Goal: Task Accomplishment & Management: Use online tool/utility

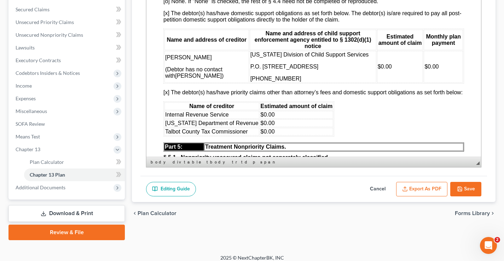
scroll to position [153, 0]
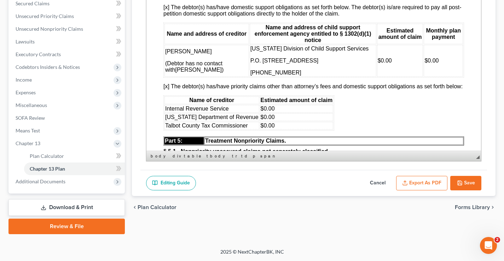
click at [465, 180] on button "Save" at bounding box center [465, 183] width 31 height 15
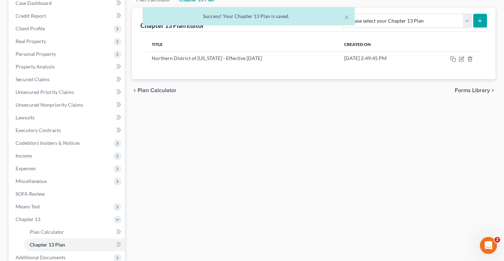
scroll to position [0, 0]
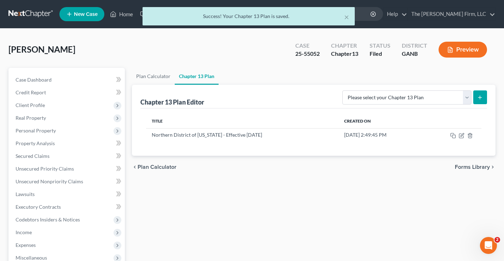
click at [126, 14] on div "× Success! Your Chapter 13 Plan is saved." at bounding box center [248, 18] width 504 height 22
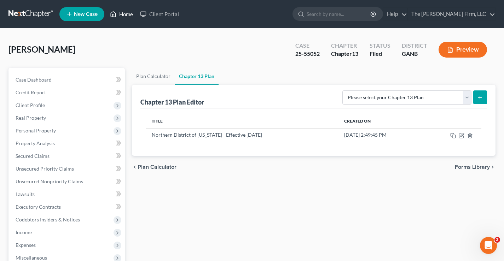
click at [121, 13] on link "Home" at bounding box center [121, 14] width 30 height 13
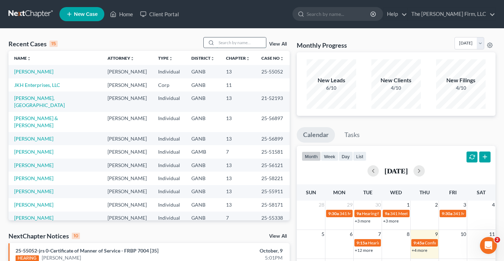
click at [231, 42] on input "search" at bounding box center [240, 42] width 49 height 10
type input "[PERSON_NAME]"
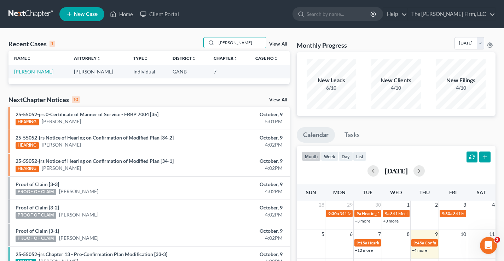
click at [32, 68] on td "[PERSON_NAME]" at bounding box center [38, 71] width 60 height 13
click at [31, 71] on link "[PERSON_NAME]" at bounding box center [33, 72] width 39 height 6
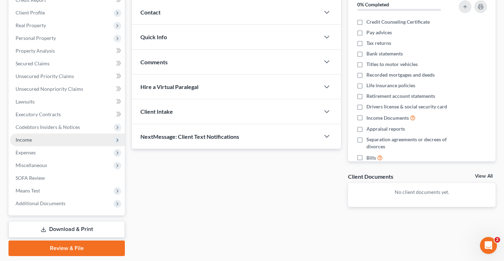
scroll to position [115, 0]
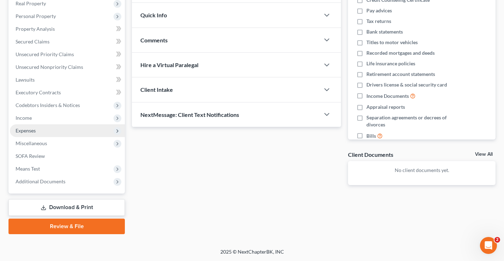
click at [31, 130] on span "Expenses" at bounding box center [26, 131] width 20 height 6
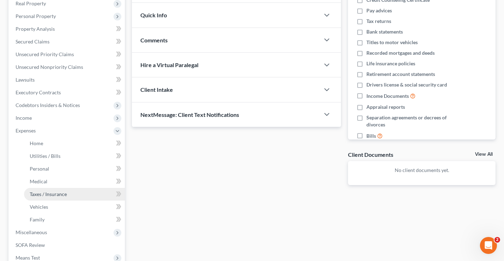
click at [54, 195] on span "Taxes / Insurance" at bounding box center [48, 194] width 37 height 6
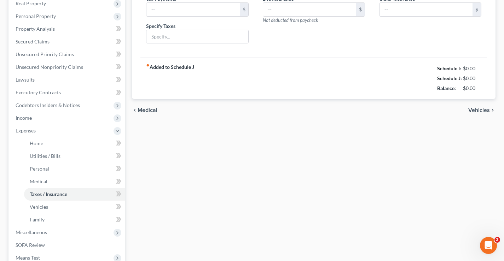
type input "0.00"
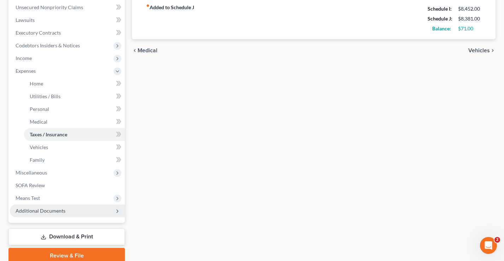
scroll to position [204, 0]
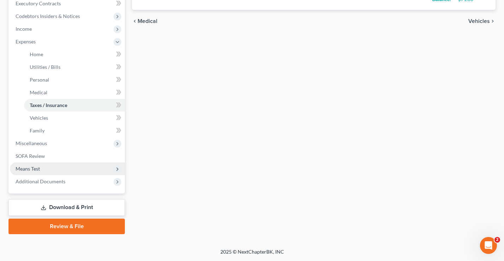
click at [29, 167] on span "Means Test" at bounding box center [28, 169] width 24 height 6
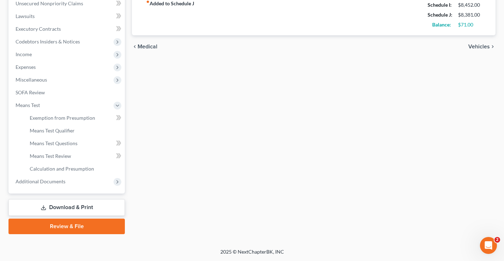
scroll to position [178, 0]
click at [62, 118] on span "Exemption from Presumption" at bounding box center [62, 118] width 65 height 6
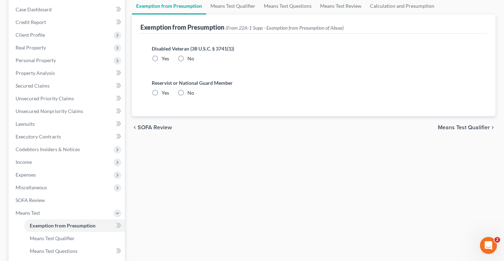
radio input "true"
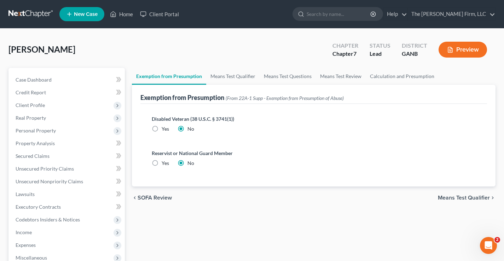
click at [464, 195] on span "Means Test Qualifier" at bounding box center [464, 198] width 52 height 6
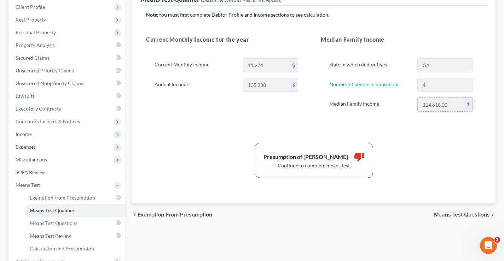
scroll to position [106, 0]
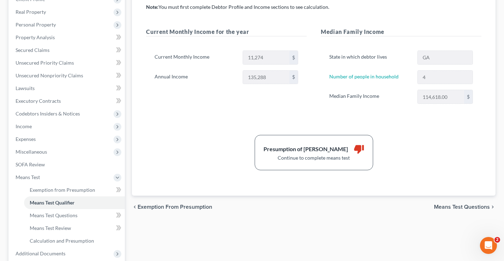
click at [456, 206] on span "Means Test Questions" at bounding box center [462, 207] width 56 height 6
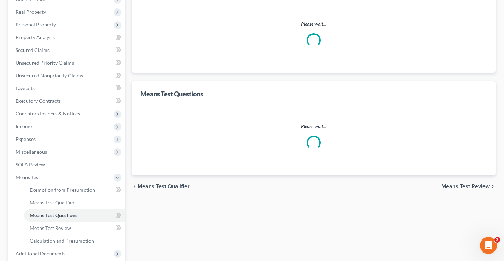
scroll to position [34, 0]
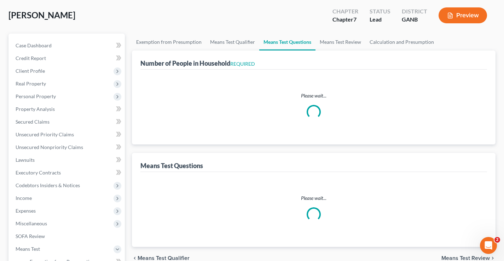
select select "0"
select select "60"
select select "4"
select select "1"
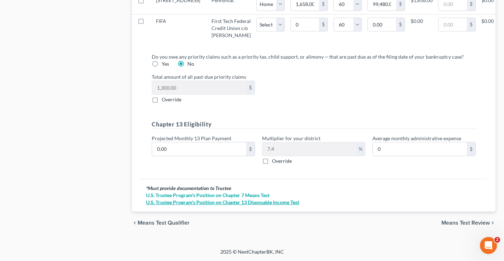
scroll to position [799, 0]
click at [463, 222] on span "Means Test Review" at bounding box center [465, 223] width 48 height 6
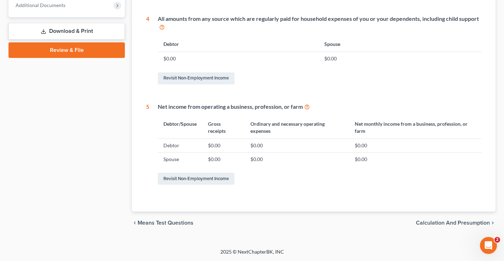
click at [431, 223] on span "Calculation and Presumption" at bounding box center [453, 223] width 74 height 6
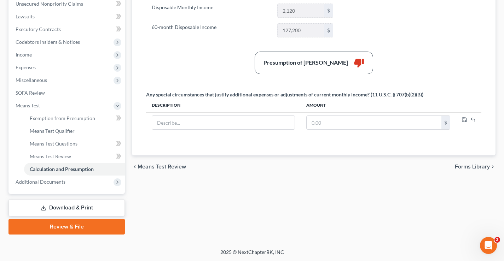
scroll to position [178, 0]
click at [465, 165] on span "Forms Library" at bounding box center [472, 167] width 35 height 6
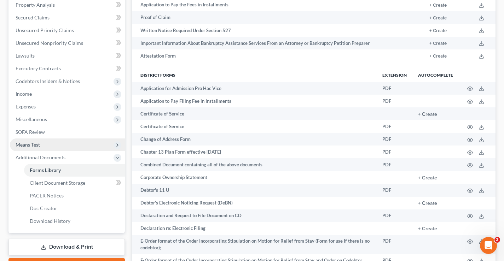
scroll to position [141, 0]
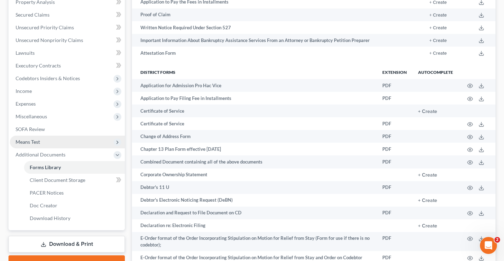
click at [27, 141] on span "Means Test" at bounding box center [28, 142] width 24 height 6
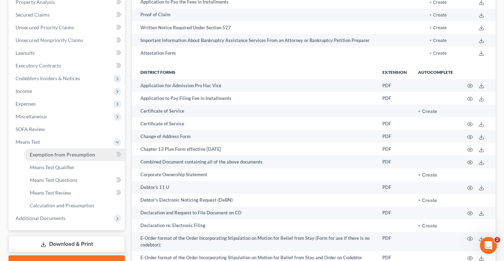
click at [39, 153] on span "Exemption from Presumption" at bounding box center [62, 155] width 65 height 6
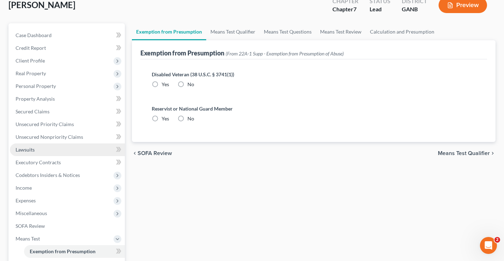
radio input "true"
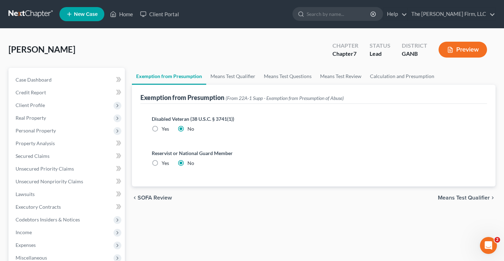
click at [457, 196] on span "Means Test Qualifier" at bounding box center [464, 198] width 52 height 6
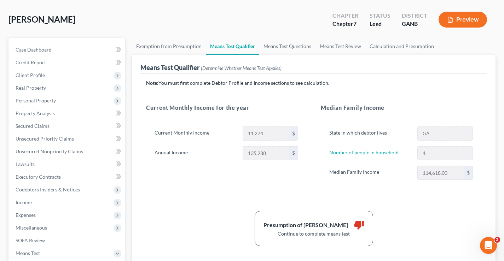
scroll to position [106, 0]
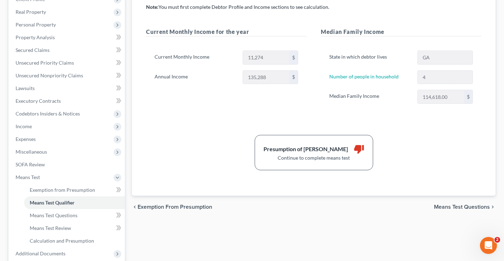
click at [443, 204] on span "Means Test Questions" at bounding box center [462, 207] width 56 height 6
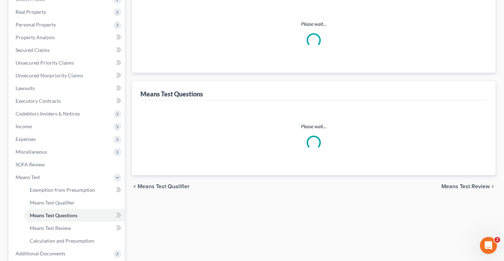
select select "0"
select select "60"
select select "4"
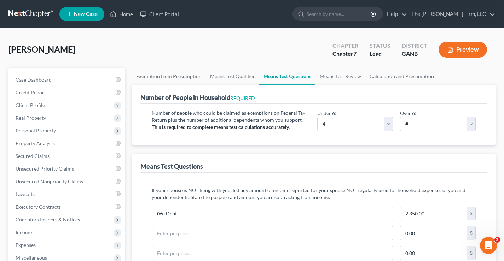
click at [456, 47] on button "Preview" at bounding box center [462, 50] width 48 height 16
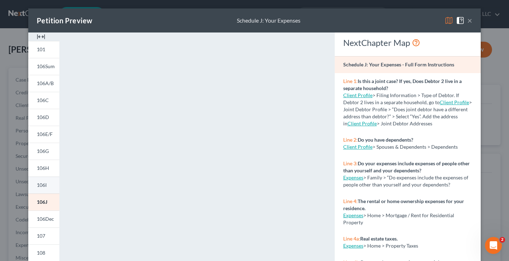
click at [40, 183] on span "106I" at bounding box center [42, 185] width 10 height 6
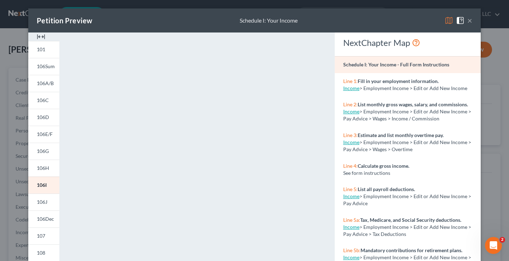
drag, startPoint x: 468, startPoint y: 19, endPoint x: 403, endPoint y: 47, distance: 70.8
click at [469, 19] on button "×" at bounding box center [469, 20] width 5 height 8
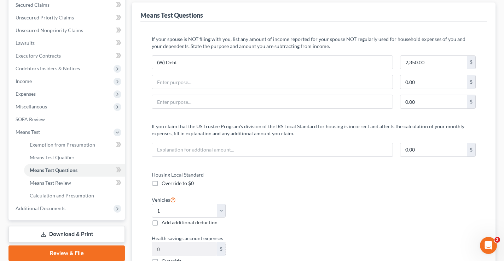
scroll to position [212, 0]
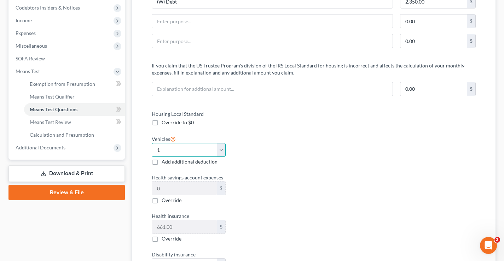
click at [222, 150] on select "Select 0 1 2 3 4 5" at bounding box center [189, 150] width 74 height 14
select select "2"
click at [152, 143] on select "Select 0 1 2 3 4 5" at bounding box center [189, 150] width 74 height 14
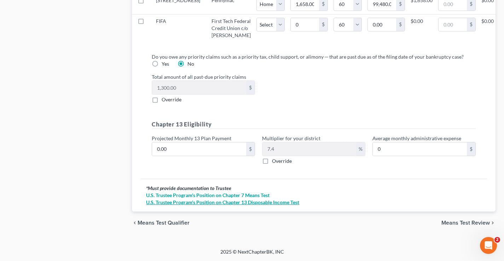
scroll to position [799, 0]
click at [453, 222] on span "Means Test Review" at bounding box center [465, 223] width 48 height 6
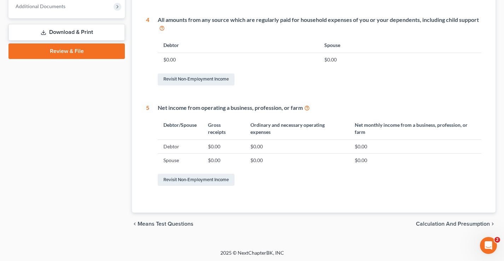
scroll to position [355, 0]
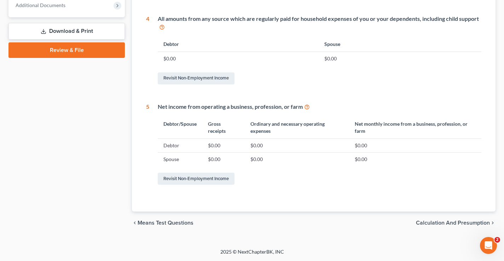
click at [439, 220] on span "Calculation and Presumption" at bounding box center [453, 223] width 74 height 6
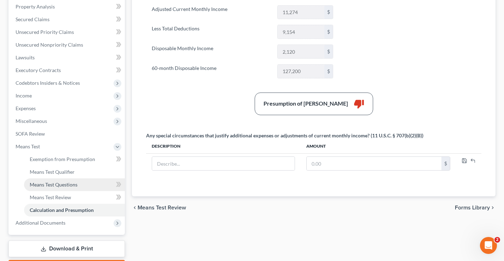
scroll to position [141, 0]
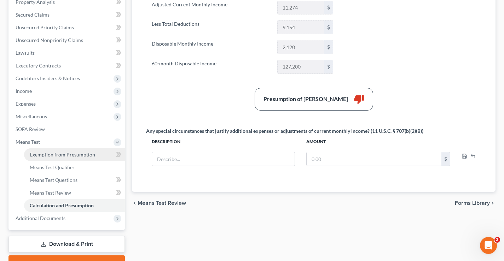
click at [45, 153] on span "Exemption from Presumption" at bounding box center [62, 155] width 65 height 6
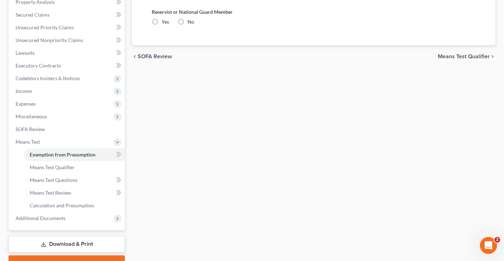
radio input "true"
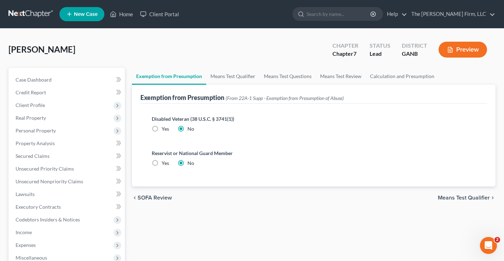
click at [456, 197] on span "Means Test Qualifier" at bounding box center [464, 198] width 52 height 6
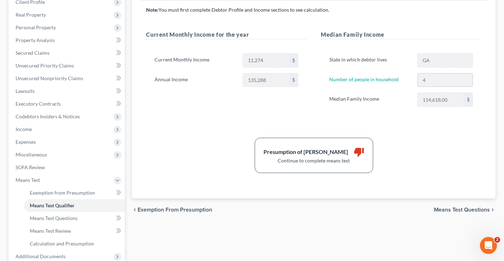
scroll to position [106, 0]
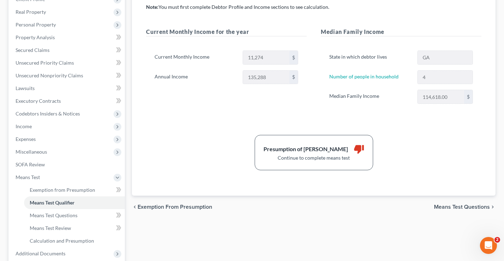
click at [442, 204] on span "Means Test Questions" at bounding box center [462, 207] width 56 height 6
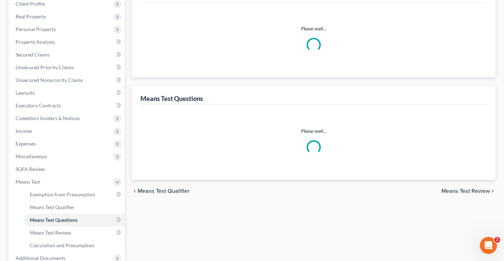
select select "0"
select select "60"
select select "4"
select select "2"
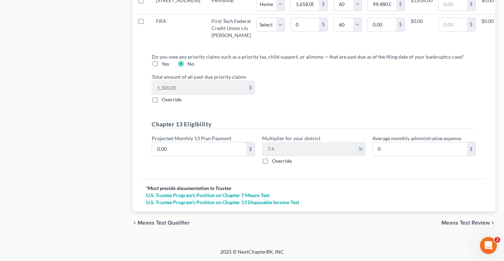
scroll to position [799, 0]
click at [451, 223] on span "Means Test Review" at bounding box center [465, 223] width 48 height 6
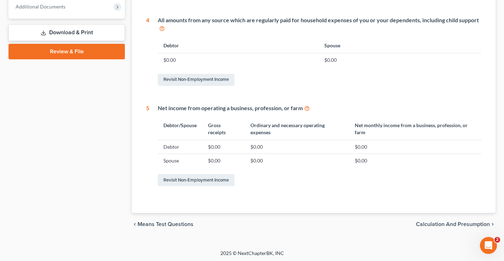
scroll to position [355, 0]
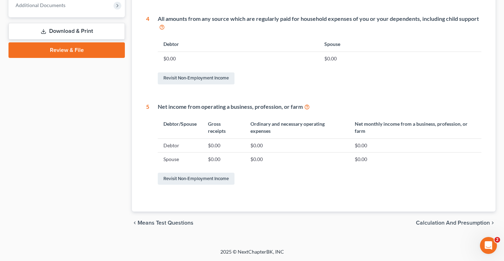
click at [447, 224] on span "Calculation and Presumption" at bounding box center [453, 223] width 74 height 6
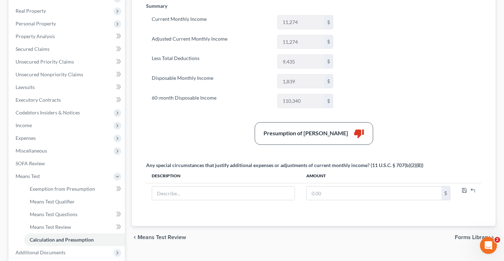
scroll to position [141, 0]
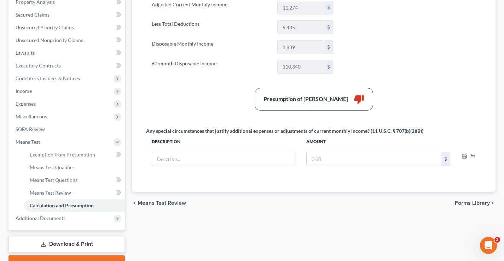
click at [166, 202] on span "Means Test Review" at bounding box center [162, 203] width 48 height 6
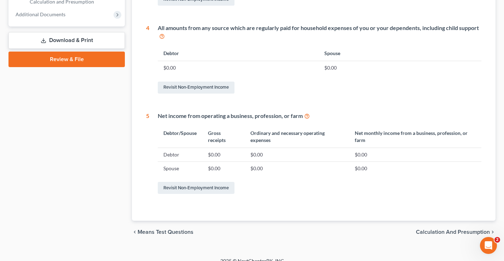
scroll to position [355, 0]
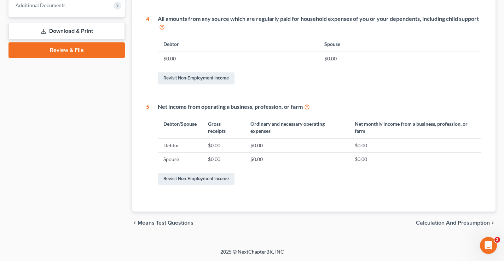
click at [161, 221] on span "Means Test Questions" at bounding box center [166, 223] width 56 height 6
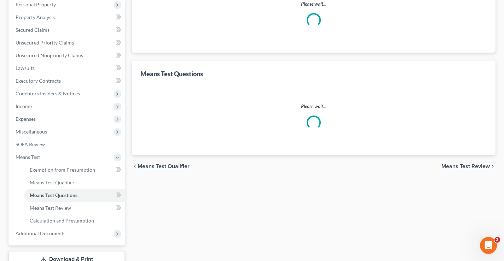
scroll to position [3, 0]
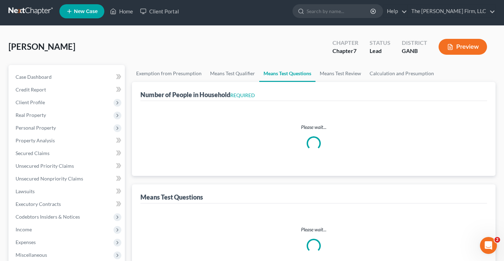
select select "0"
select select "60"
select select "4"
select select "2"
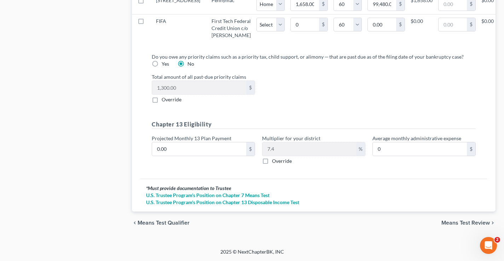
scroll to position [799, 0]
click at [164, 222] on span "Means Test Qualifier" at bounding box center [164, 223] width 52 height 6
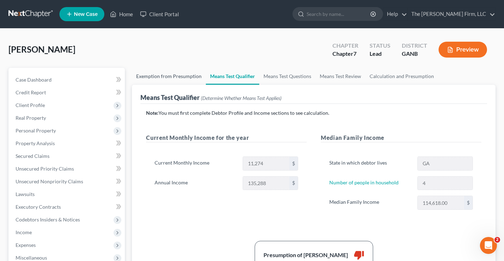
click at [174, 76] on link "Exemption from Presumption" at bounding box center [169, 76] width 74 height 17
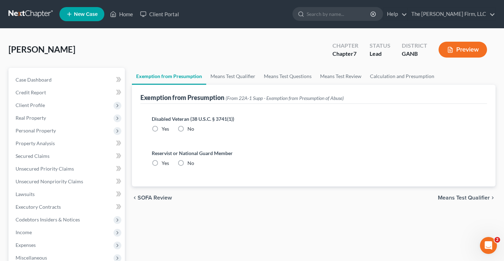
radio input "true"
click at [460, 195] on span "Means Test Qualifier" at bounding box center [464, 198] width 52 height 6
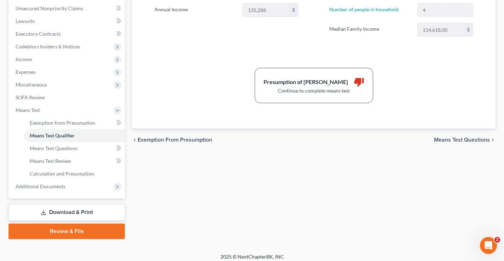
scroll to position [177, 0]
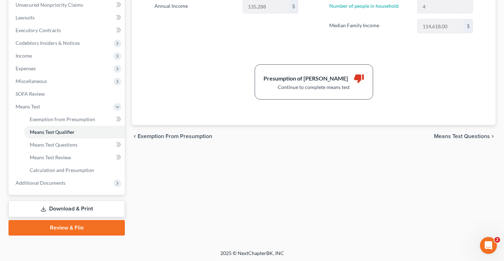
click at [453, 137] on span "Means Test Questions" at bounding box center [462, 137] width 56 height 6
select select "4"
select select "2"
select select "0"
select select "60"
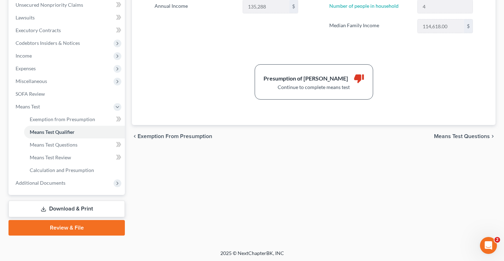
select select "60"
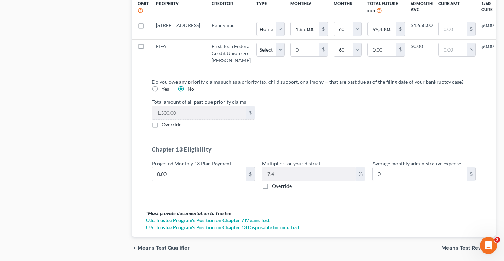
scroll to position [799, 0]
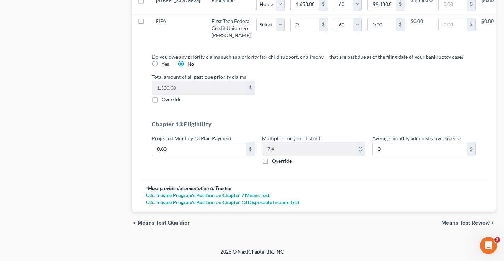
click at [454, 220] on span "Means Test Review" at bounding box center [465, 223] width 48 height 6
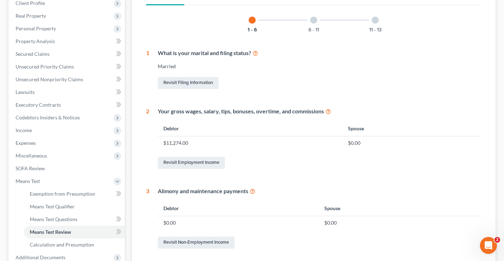
scroll to position [1, 0]
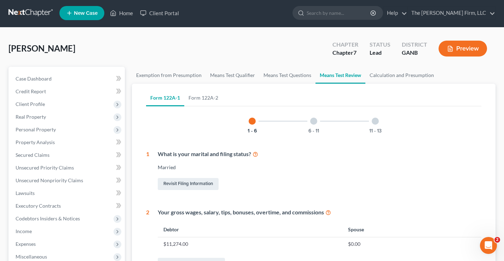
click at [315, 123] on div at bounding box center [313, 121] width 7 height 7
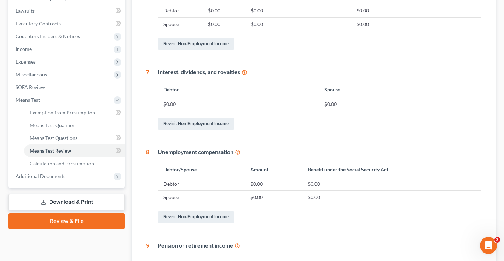
scroll to position [42, 0]
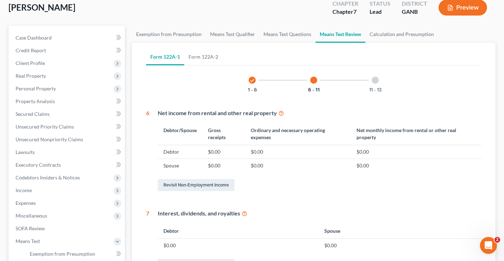
click at [374, 80] on div at bounding box center [375, 80] width 7 height 7
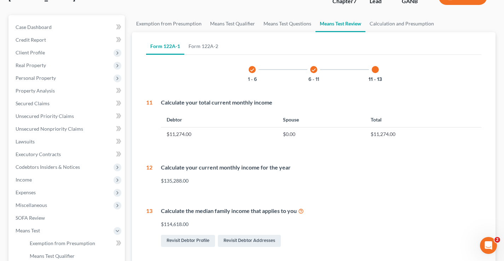
scroll to position [141, 0]
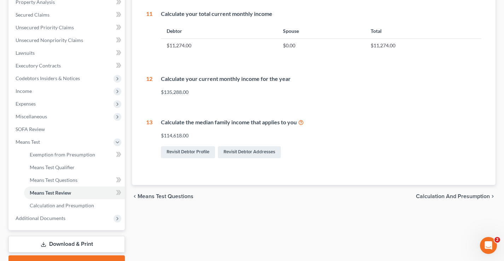
click at [433, 196] on span "Calculation and Presumption" at bounding box center [453, 197] width 74 height 6
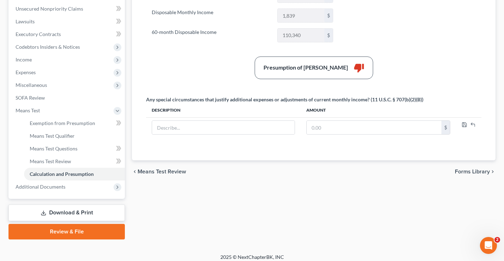
scroll to position [177, 0]
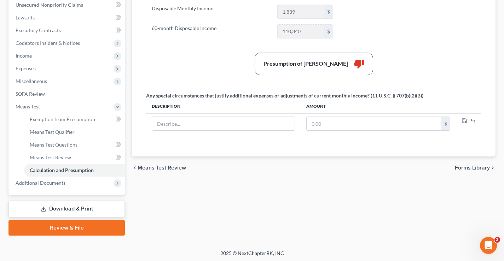
click at [179, 165] on span "Means Test Review" at bounding box center [162, 168] width 48 height 6
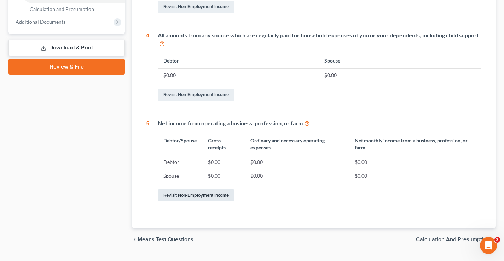
scroll to position [355, 0]
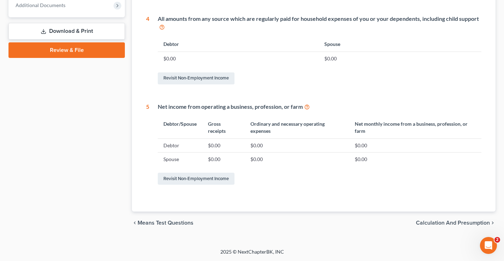
drag, startPoint x: 177, startPoint y: 223, endPoint x: 177, endPoint y: 217, distance: 6.7
click at [177, 224] on span "Means Test Questions" at bounding box center [166, 223] width 56 height 6
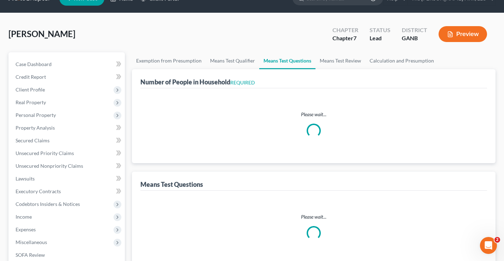
scroll to position [4, 0]
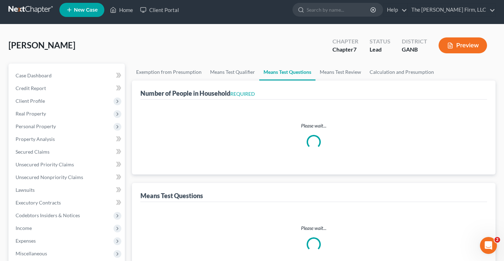
select select "0"
select select "60"
select select "4"
select select "2"
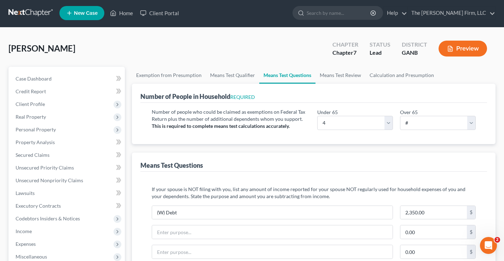
scroll to position [0, 0]
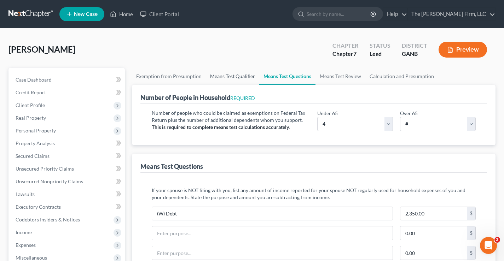
click at [238, 78] on link "Means Test Qualifier" at bounding box center [232, 76] width 53 height 17
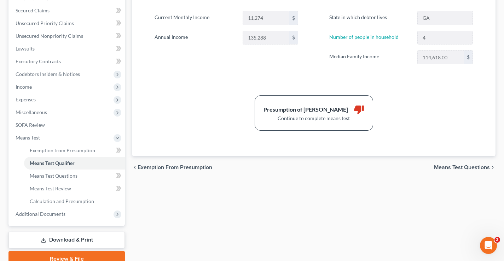
scroll to position [178, 0]
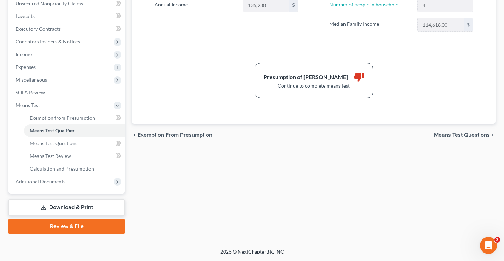
click at [68, 207] on link "Download & Print" at bounding box center [66, 207] width 116 height 17
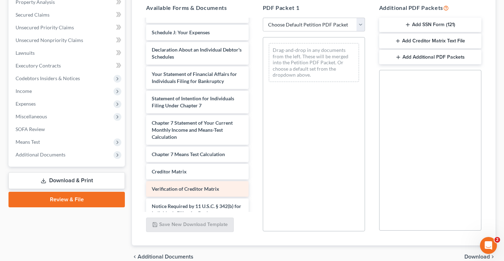
scroll to position [151, 0]
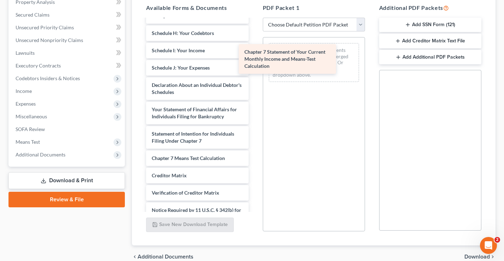
drag, startPoint x: 178, startPoint y: 165, endPoint x: 271, endPoint y: 59, distance: 140.8
click at [254, 59] on div "Chapter 7 Statement of Your Current Monthly Income and Means-Test Calculation V…" at bounding box center [196, 56] width 113 height 374
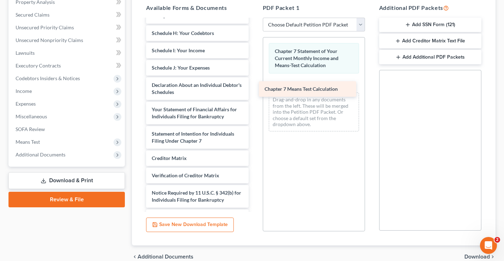
drag, startPoint x: 192, startPoint y: 156, endPoint x: 304, endPoint y: 87, distance: 132.1
click at [254, 87] on div "Chapter 7 Means Test Calculation Voluntary Petition for Individuals Filing for …" at bounding box center [196, 47] width 113 height 356
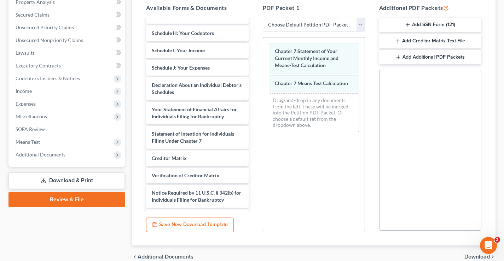
scroll to position [175, 0]
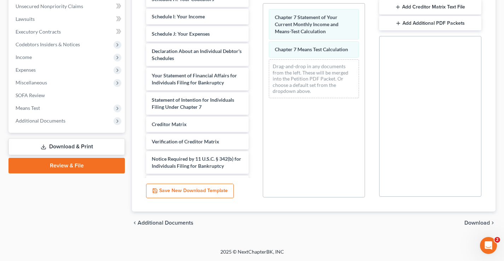
click at [477, 224] on span "Download" at bounding box center [476, 223] width 25 height 6
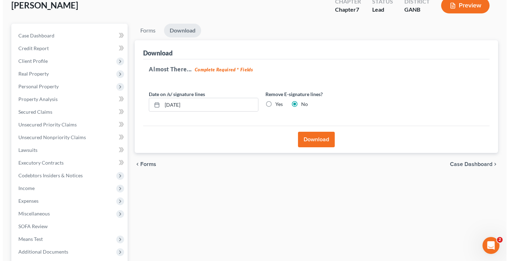
scroll to position [44, 0]
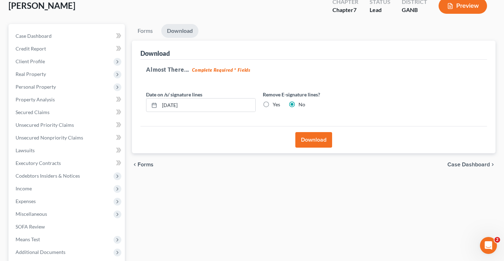
click at [320, 140] on button "Download" at bounding box center [313, 140] width 37 height 16
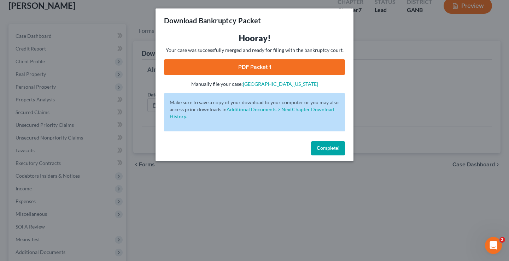
click at [262, 66] on link "PDF Packet 1" at bounding box center [254, 67] width 181 height 16
